Goal: Check status: Check status

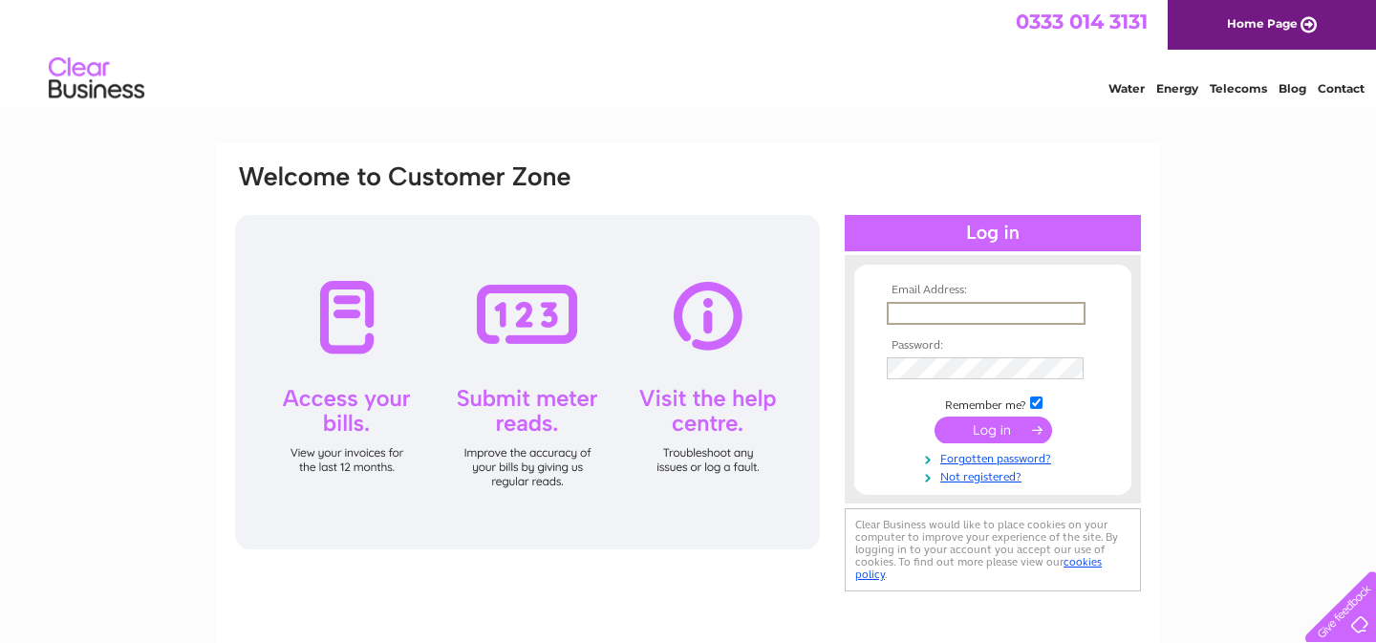
type input "[EMAIL_ADDRESS][DOMAIN_NAME]"
click at [993, 428] on input "submit" at bounding box center [993, 430] width 118 height 27
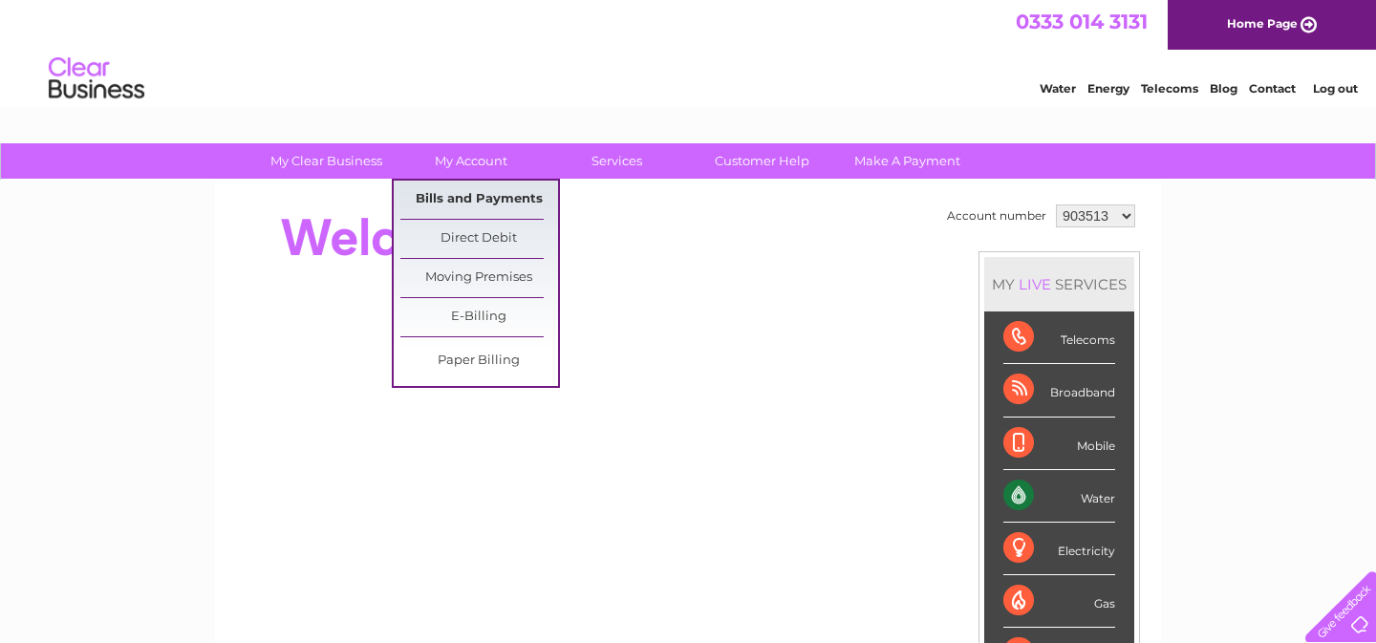
click at [448, 197] on link "Bills and Payments" at bounding box center [479, 200] width 158 height 38
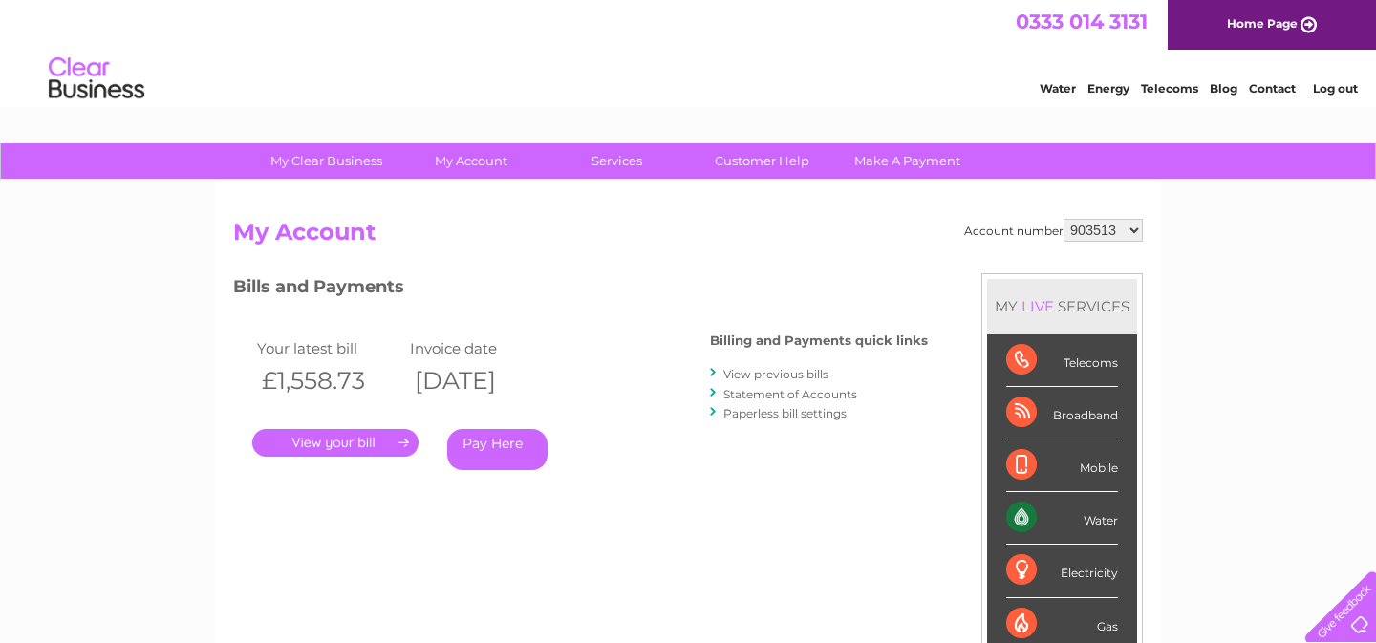
click at [1356, 616] on div at bounding box center [1337, 603] width 78 height 78
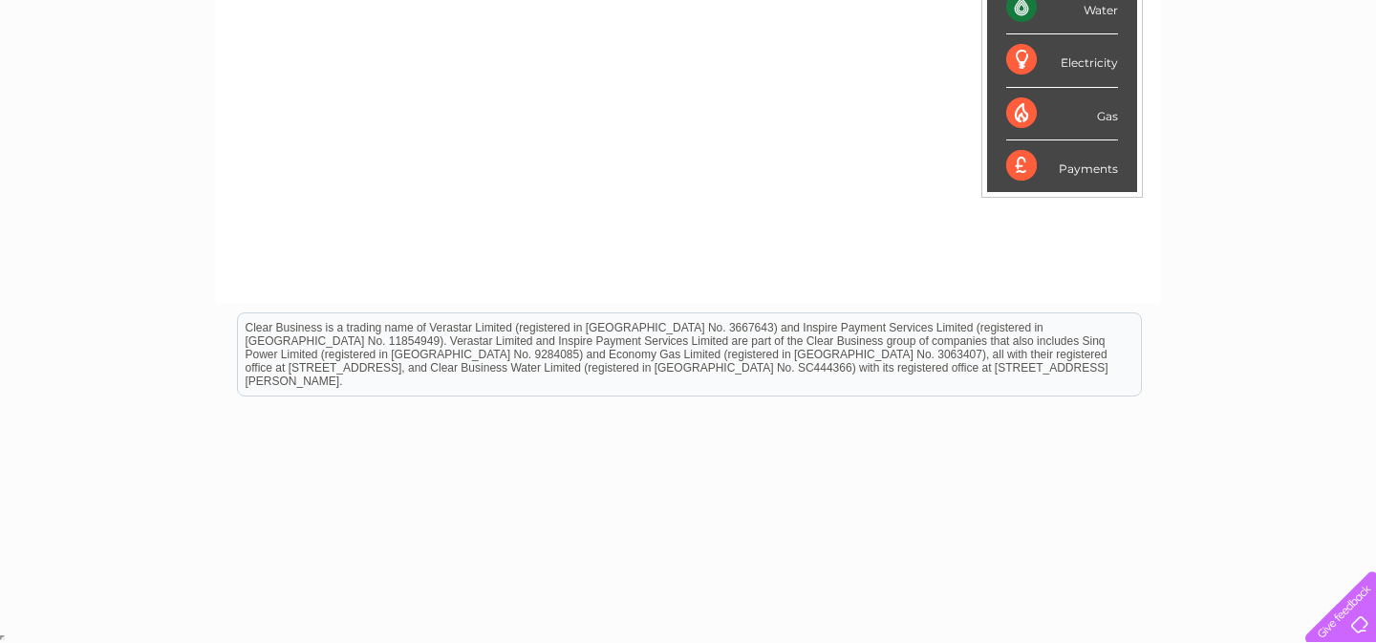
scroll to position [508, 0]
click at [1350, 617] on div at bounding box center [1337, 603] width 78 height 78
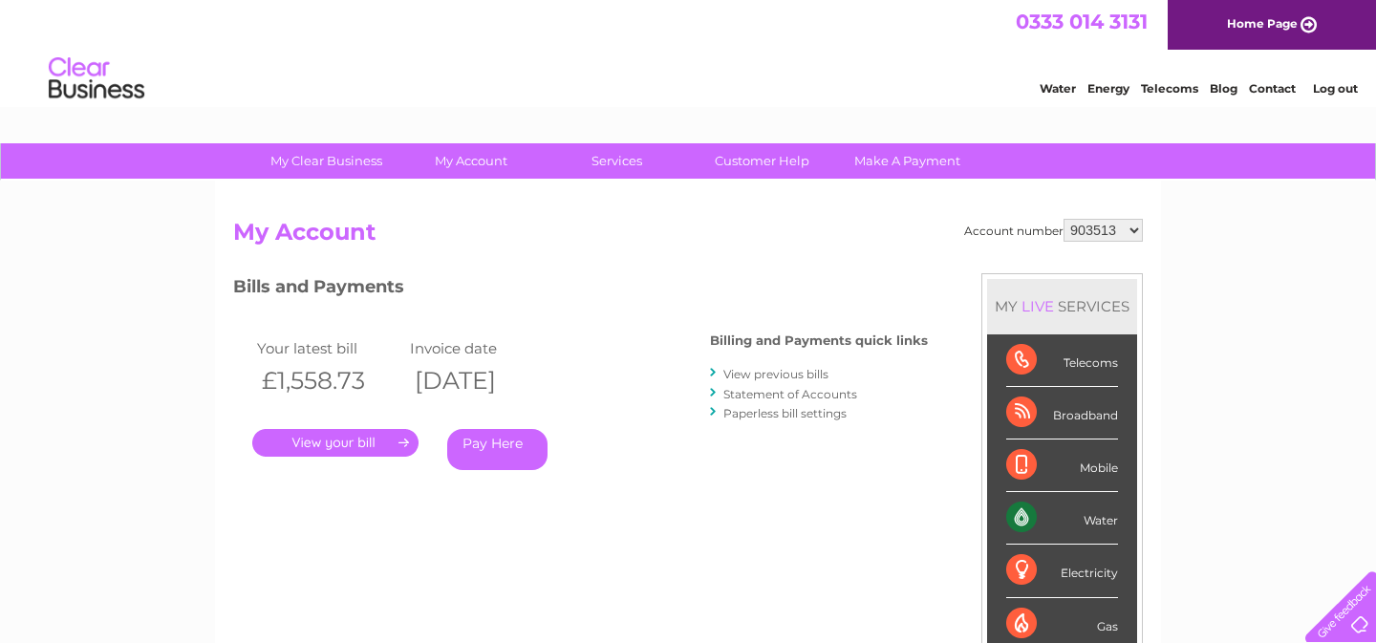
scroll to position [0, 0]
select select "1080477"
click at [1170, 249] on div "My Clear Business Login Details My Details My Preferences Link Account My Accou…" at bounding box center [688, 641] width 1376 height 997
